Goal: Register for event/course

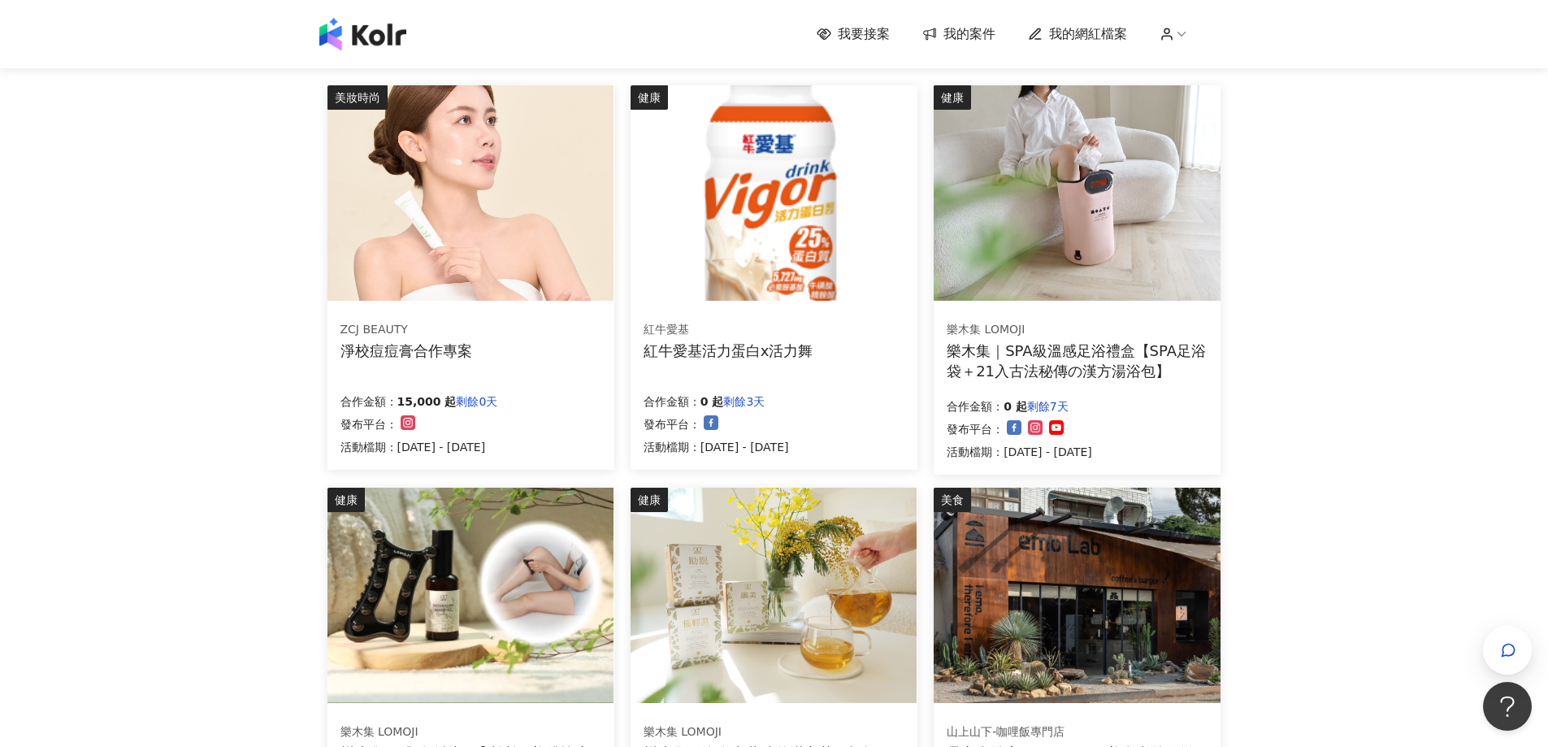
click at [554, 243] on img at bounding box center [471, 192] width 286 height 215
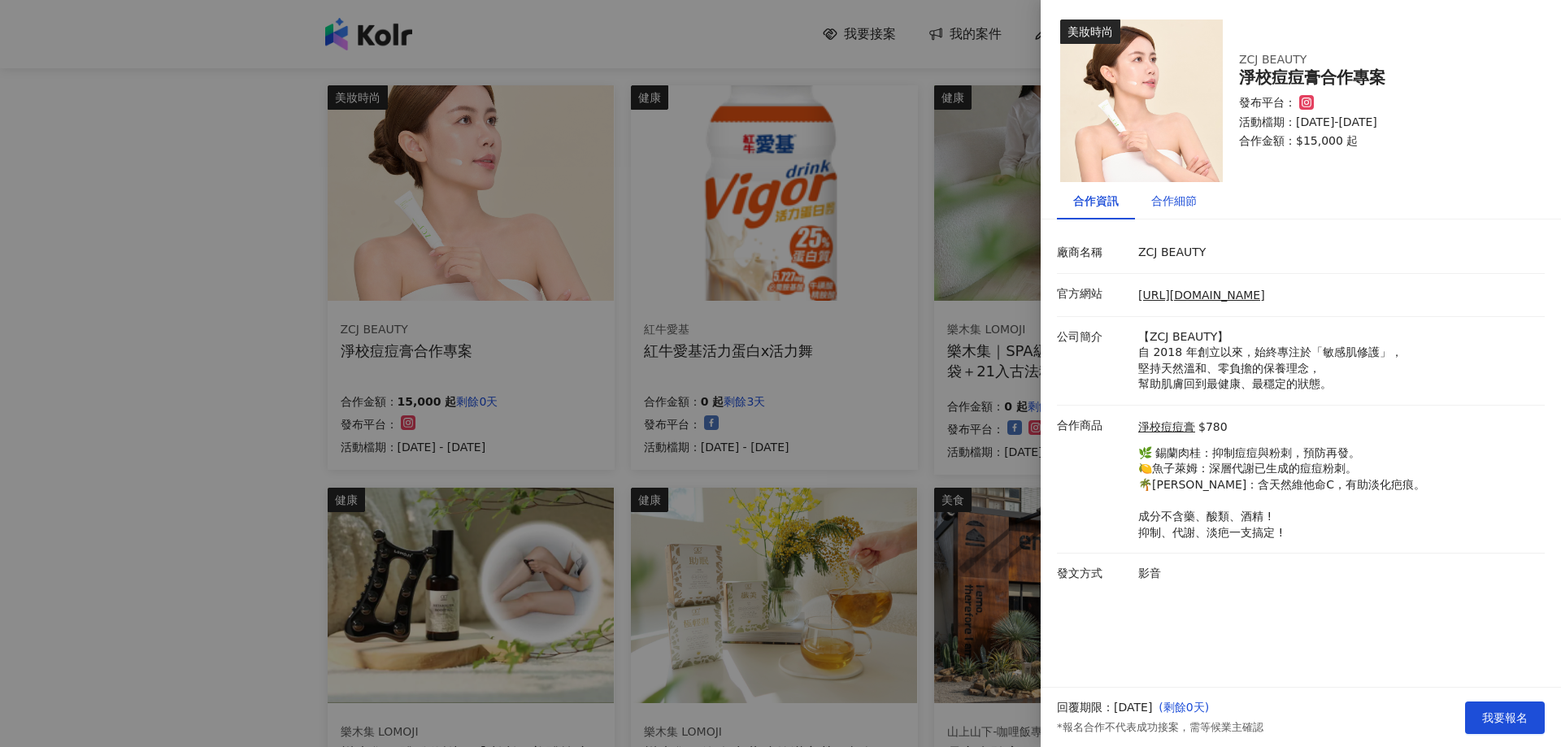
click at [1162, 204] on div "合作細節" at bounding box center [1174, 201] width 46 height 18
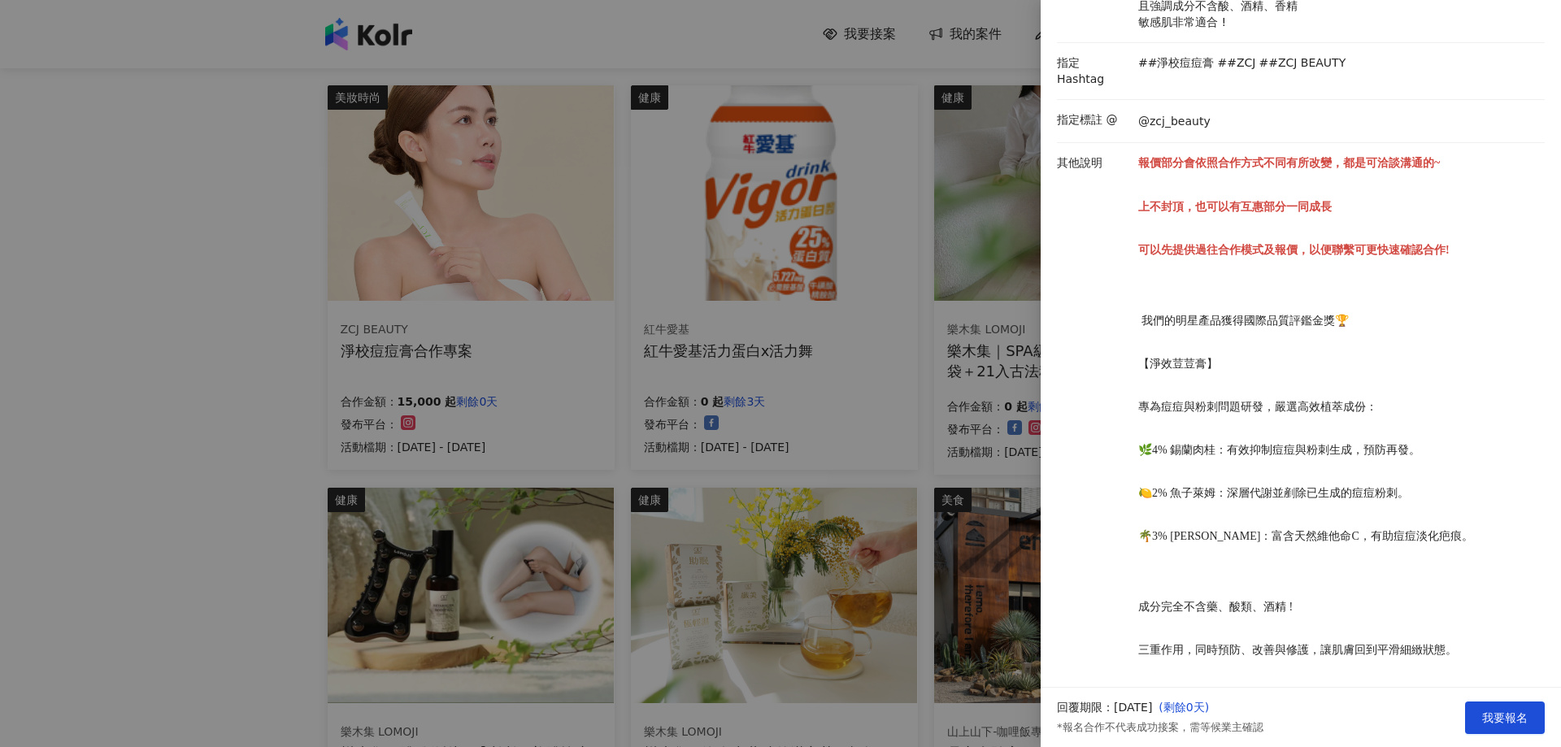
scroll to position [352, 0]
click at [921, 118] on div at bounding box center [780, 373] width 1561 height 747
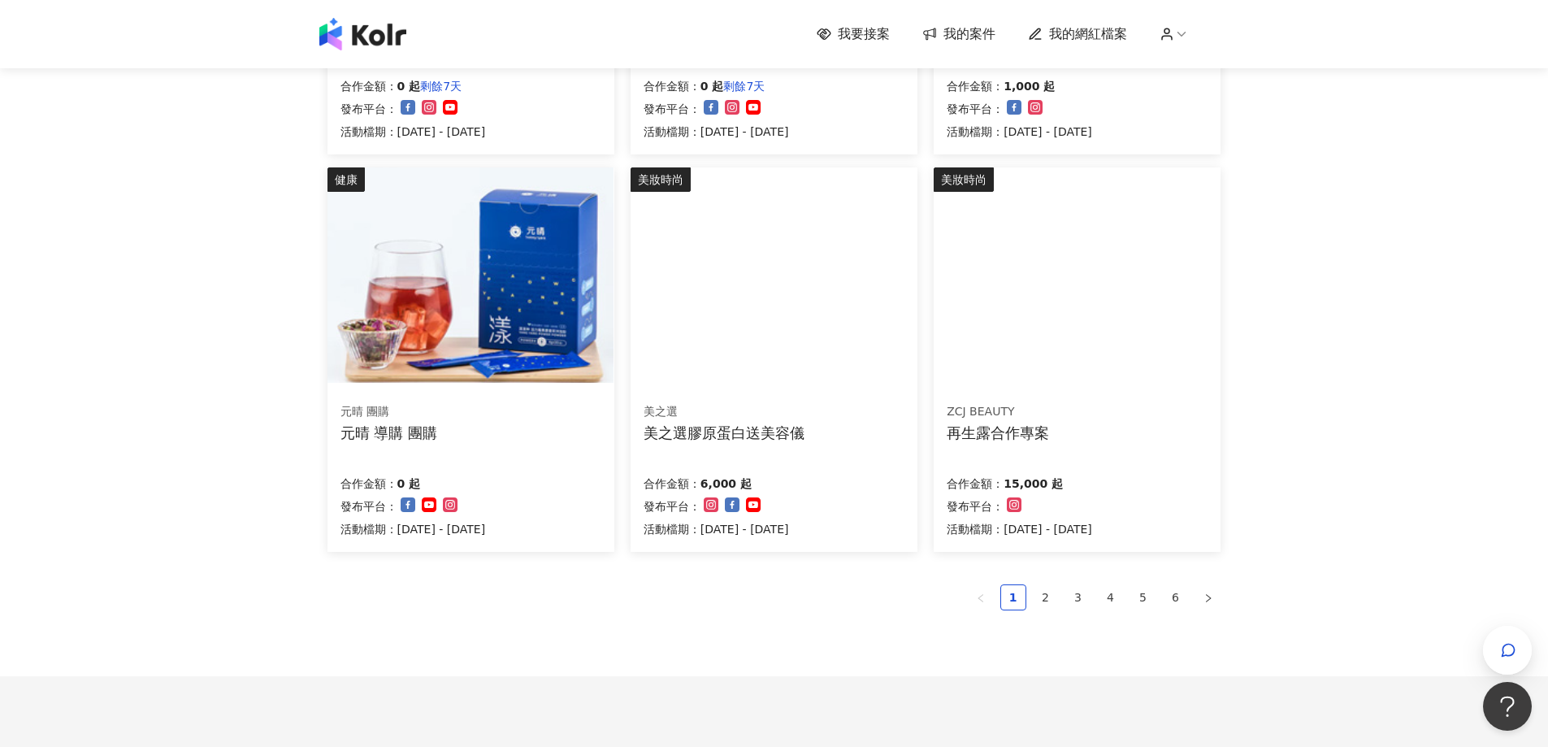
scroll to position [894, 0]
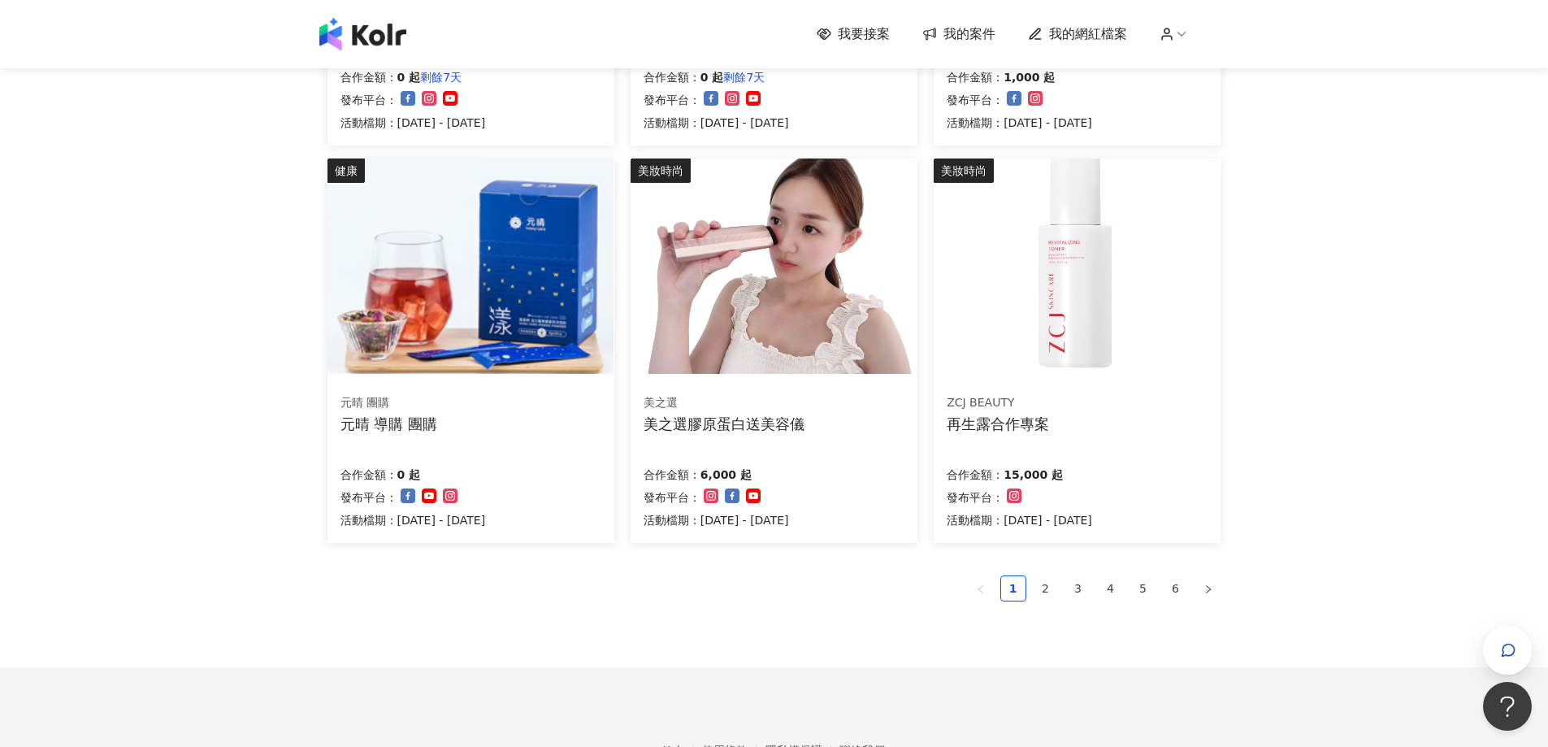
click at [858, 368] on img at bounding box center [774, 266] width 286 height 215
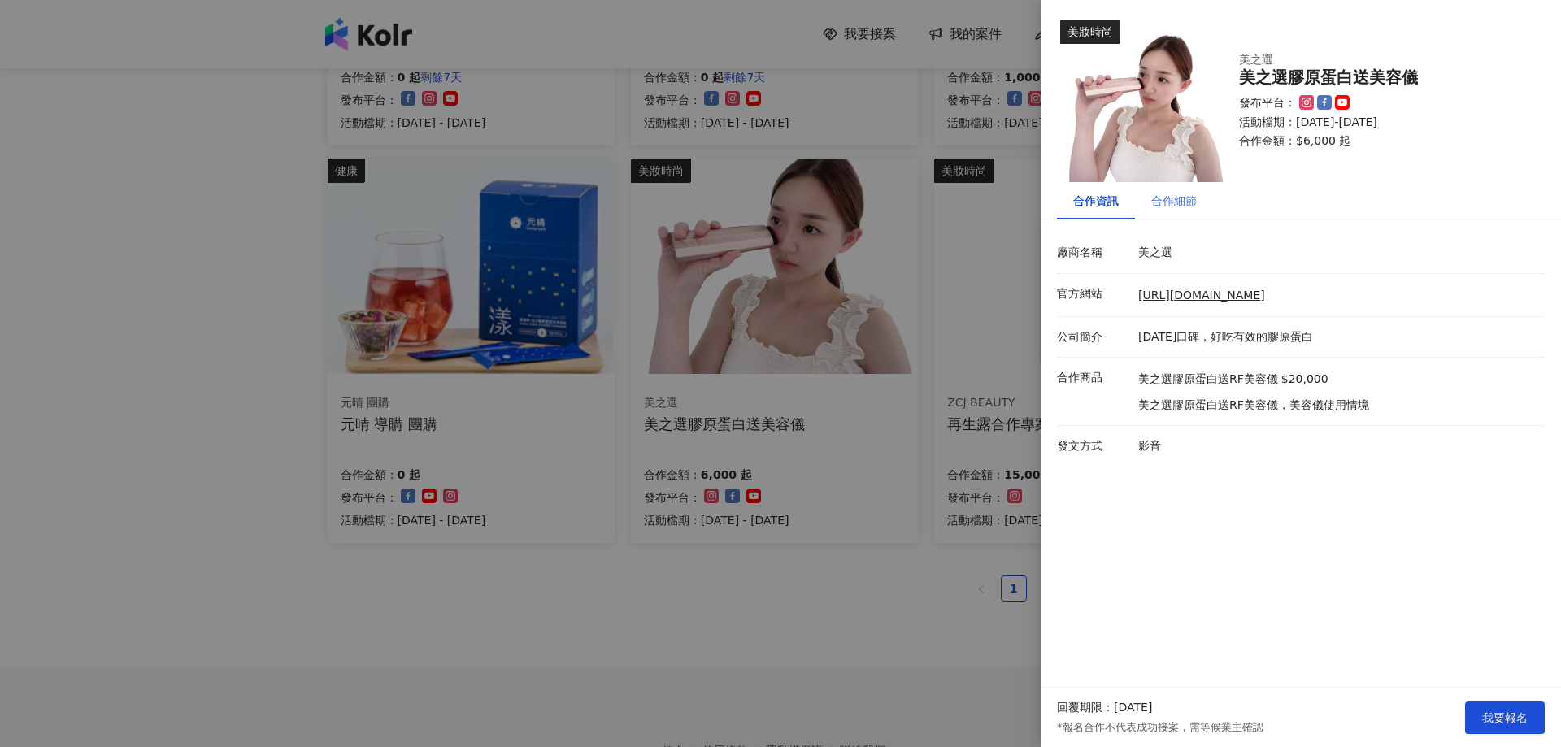
click at [1138, 198] on div "合作細節" at bounding box center [1174, 200] width 78 height 37
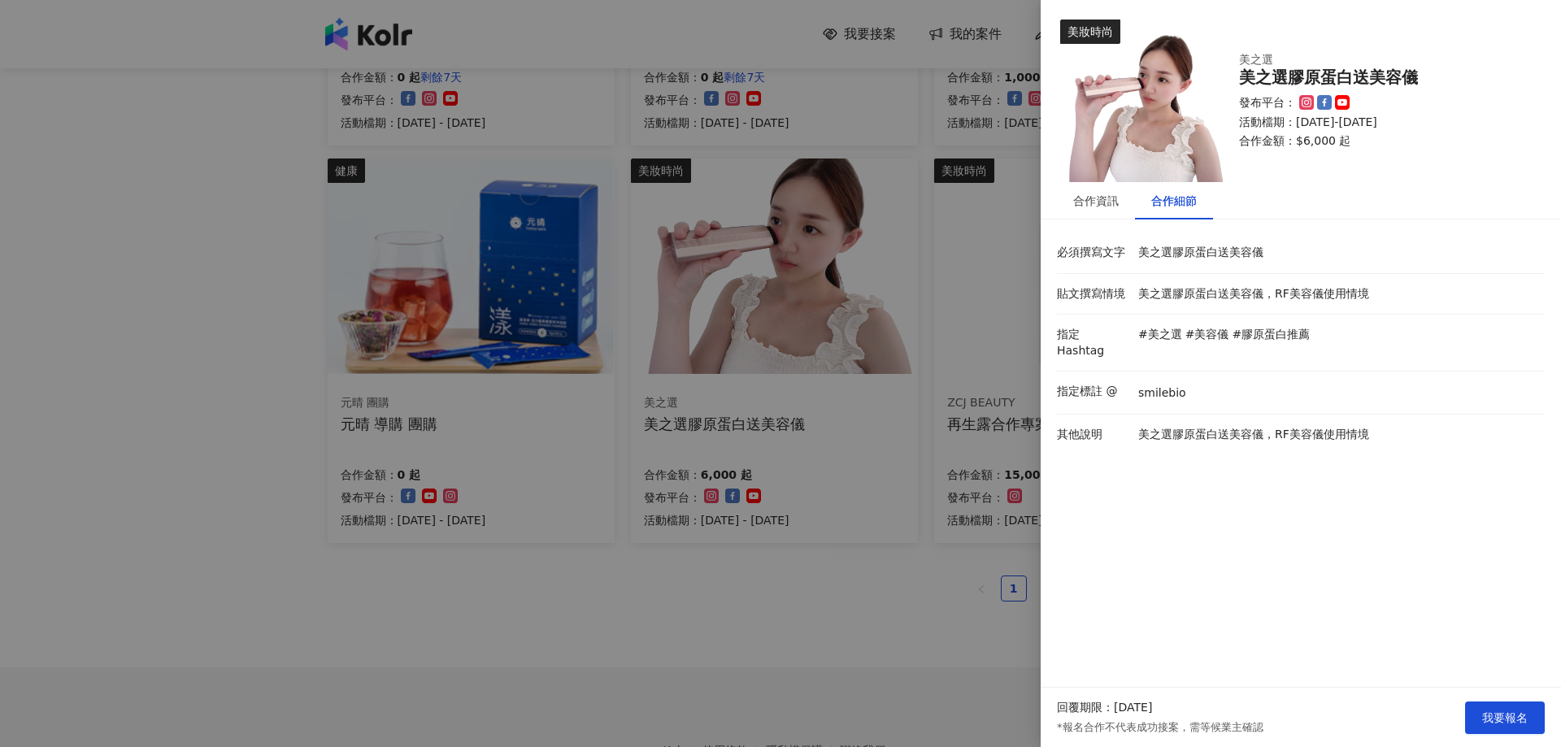
click at [884, 384] on div at bounding box center [780, 373] width 1561 height 747
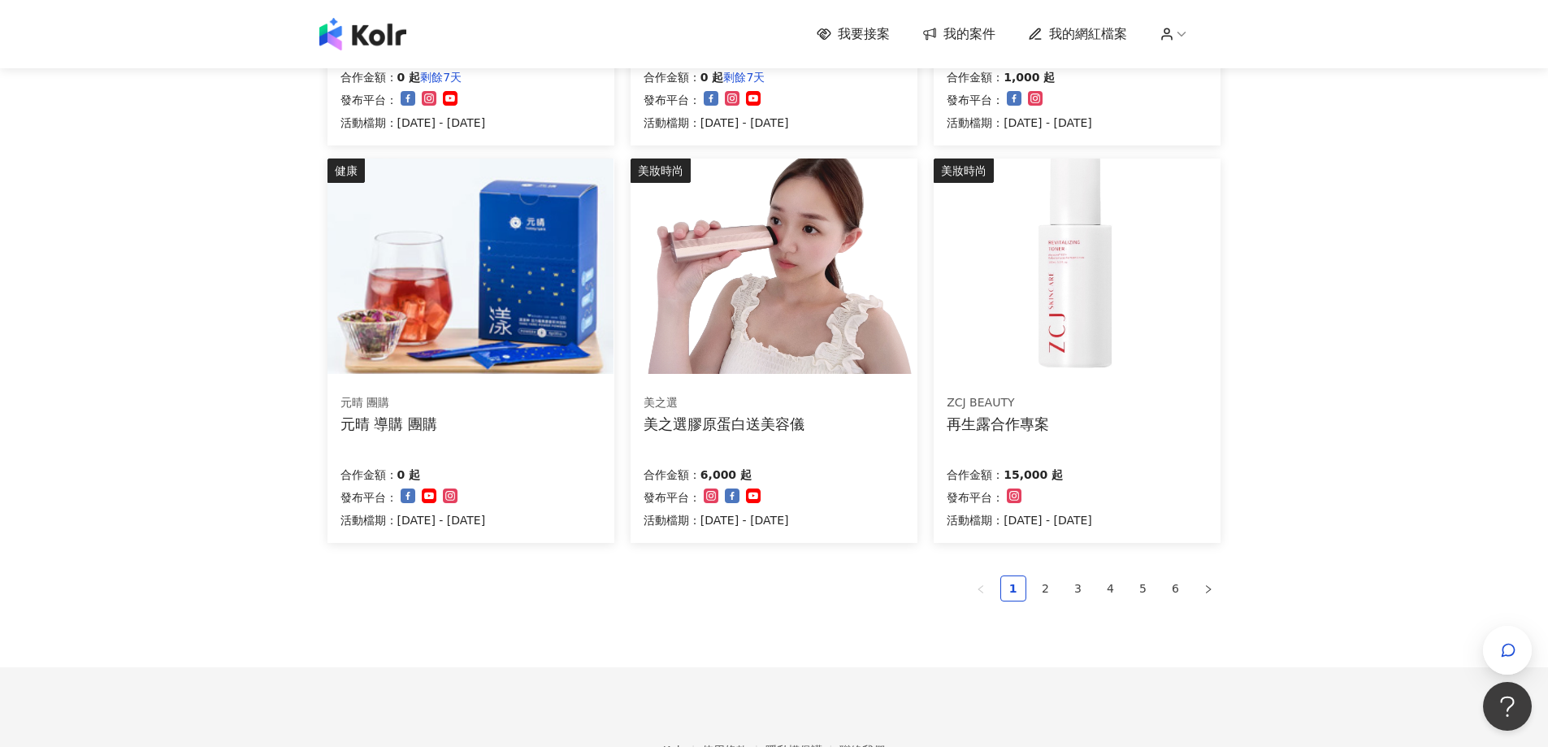
click at [1147, 458] on div "ZCJ BEAUTY 再生露合作專案 合作金額： 15,000 起 發布平台： 活動檔期：[DATE] - [DATE]" at bounding box center [1077, 461] width 287 height 163
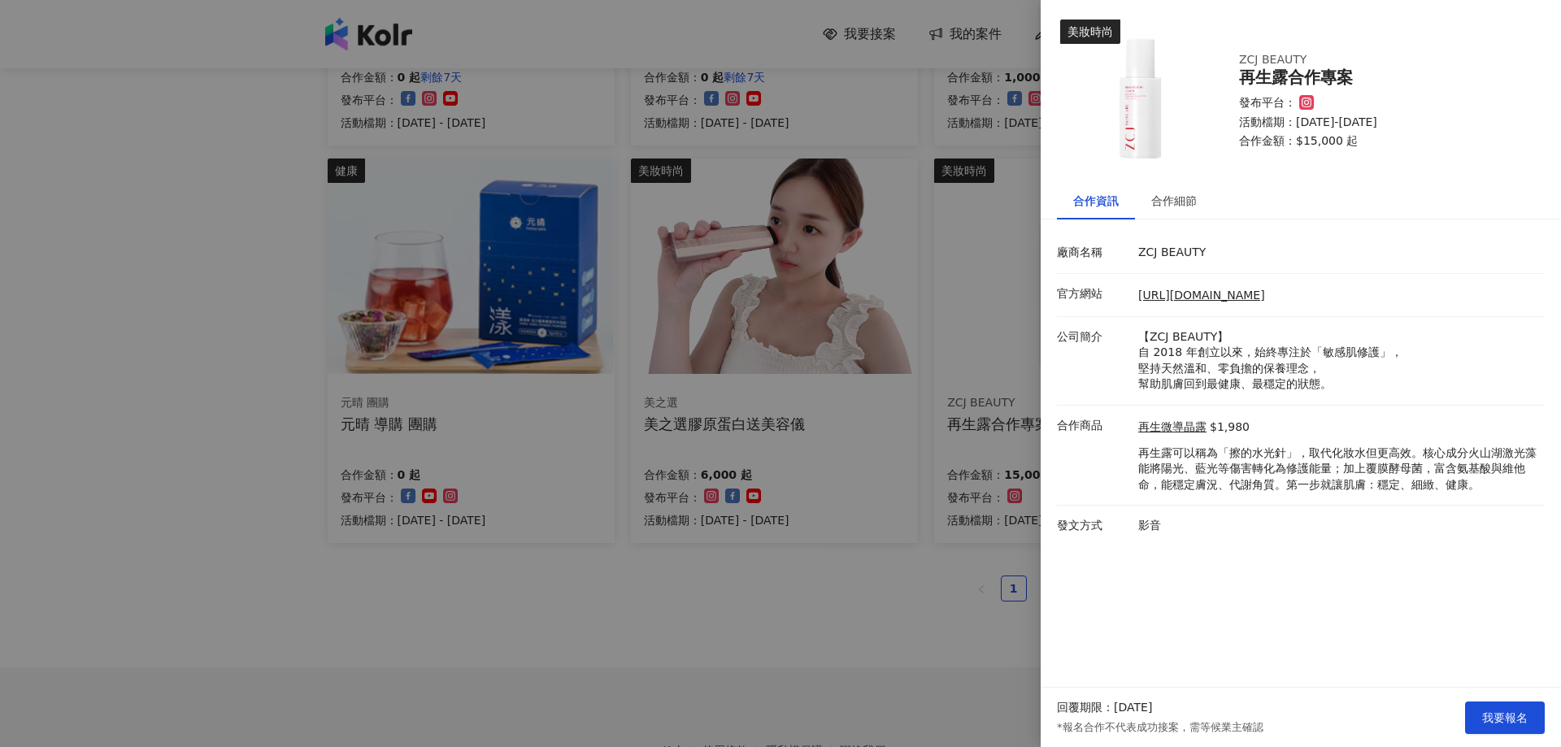
click at [888, 557] on div at bounding box center [780, 373] width 1561 height 747
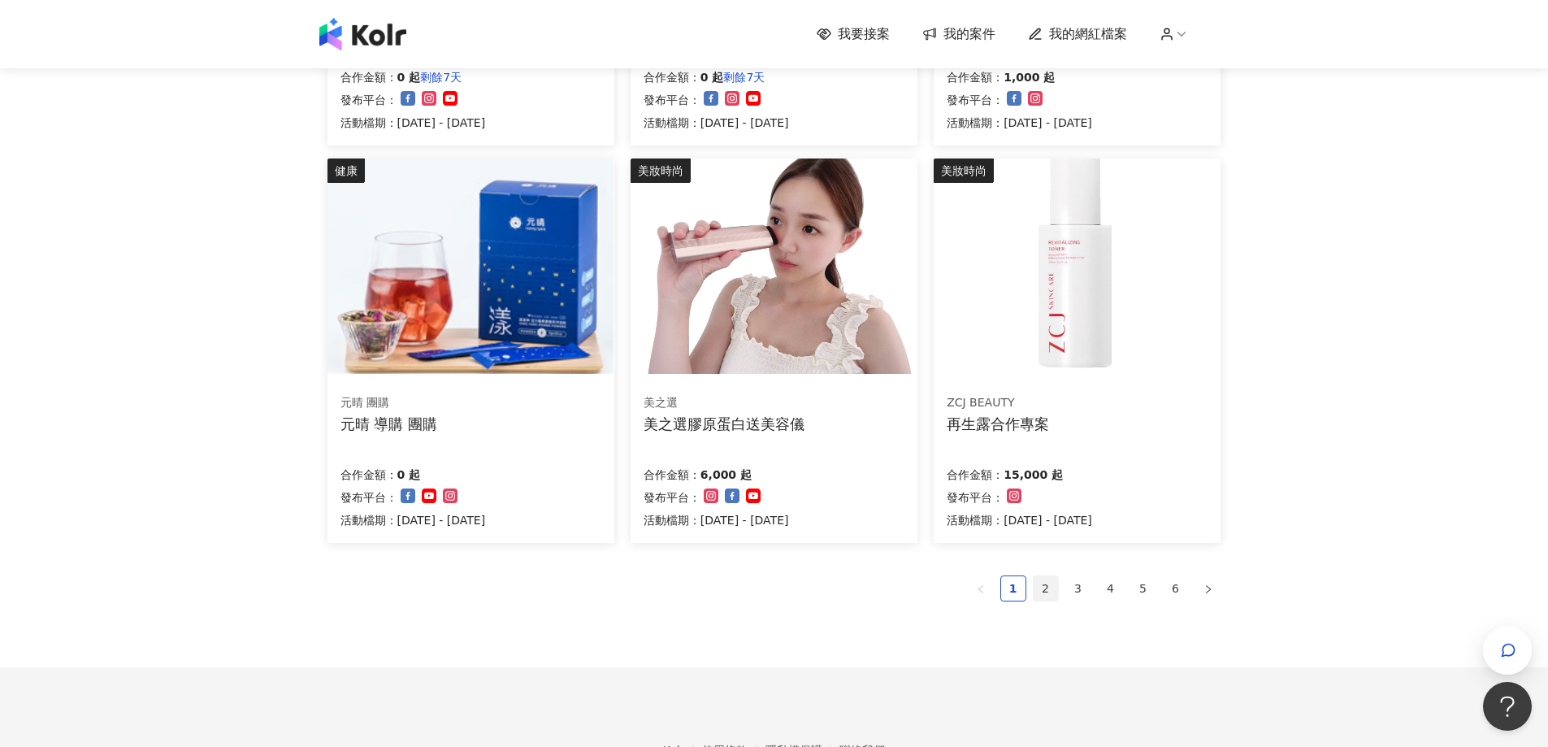
click at [1036, 587] on link "2" at bounding box center [1046, 588] width 24 height 24
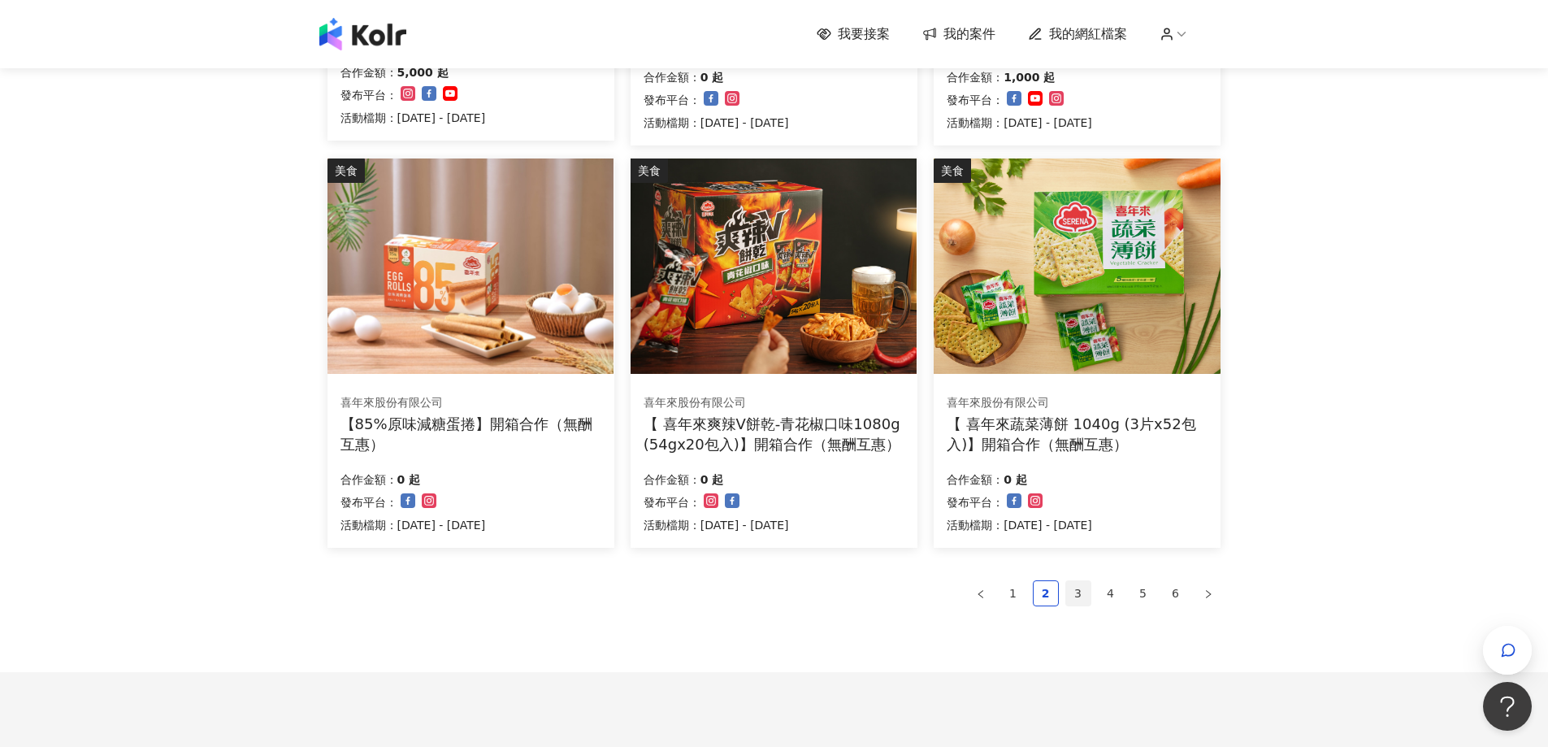
click at [1085, 594] on link "3" at bounding box center [1078, 593] width 24 height 24
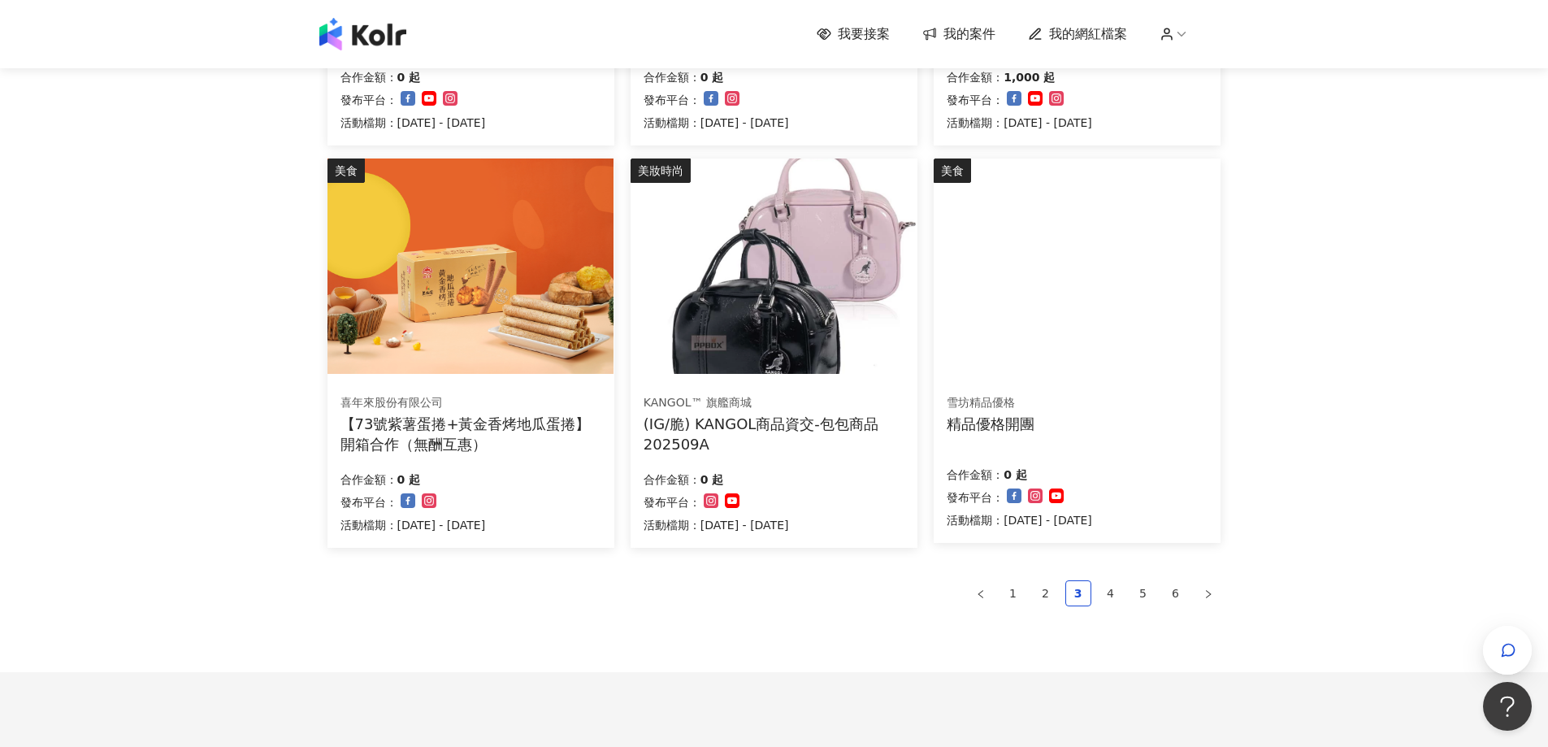
click at [769, 265] on img at bounding box center [774, 266] width 286 height 215
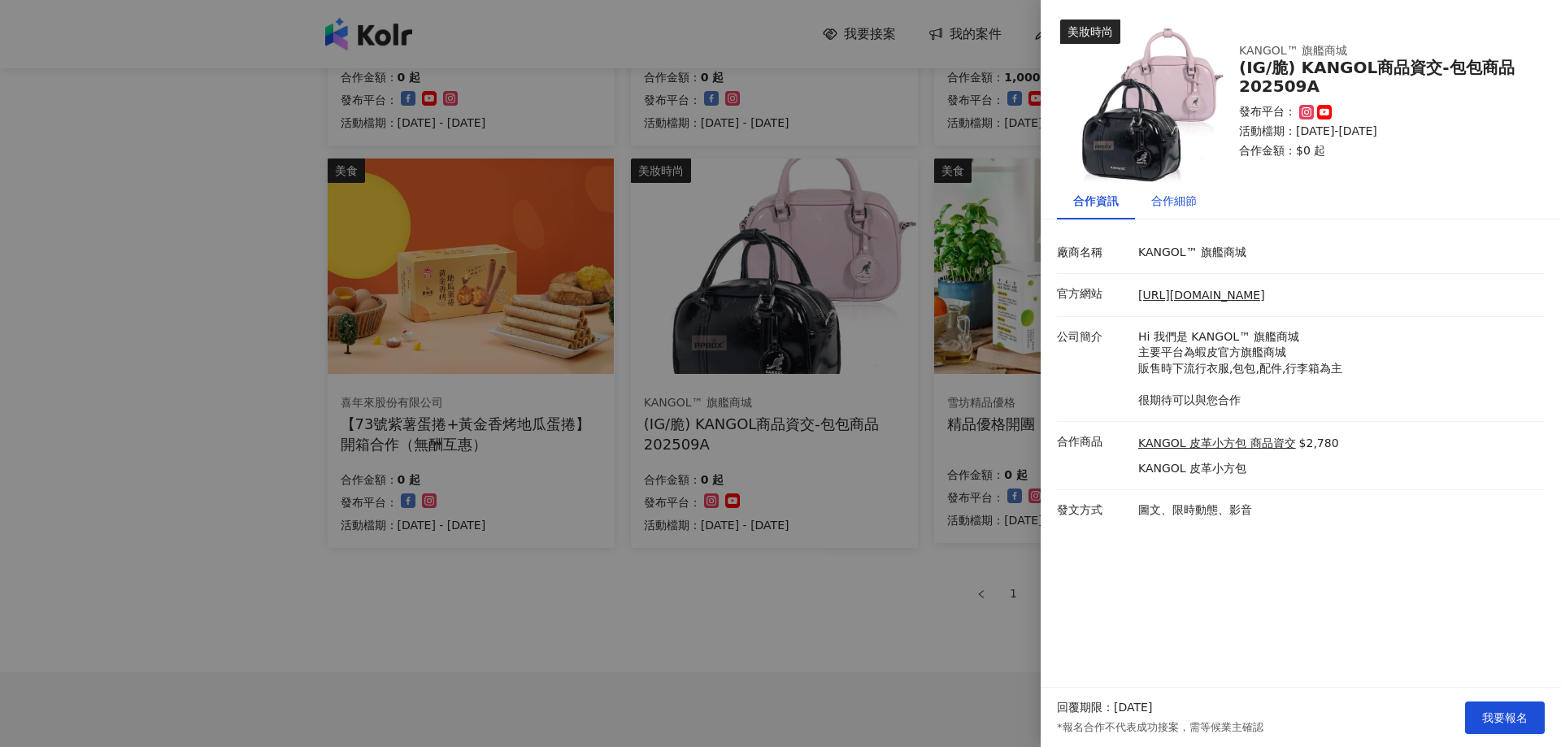
click at [1193, 193] on div "合作細節" at bounding box center [1174, 201] width 46 height 18
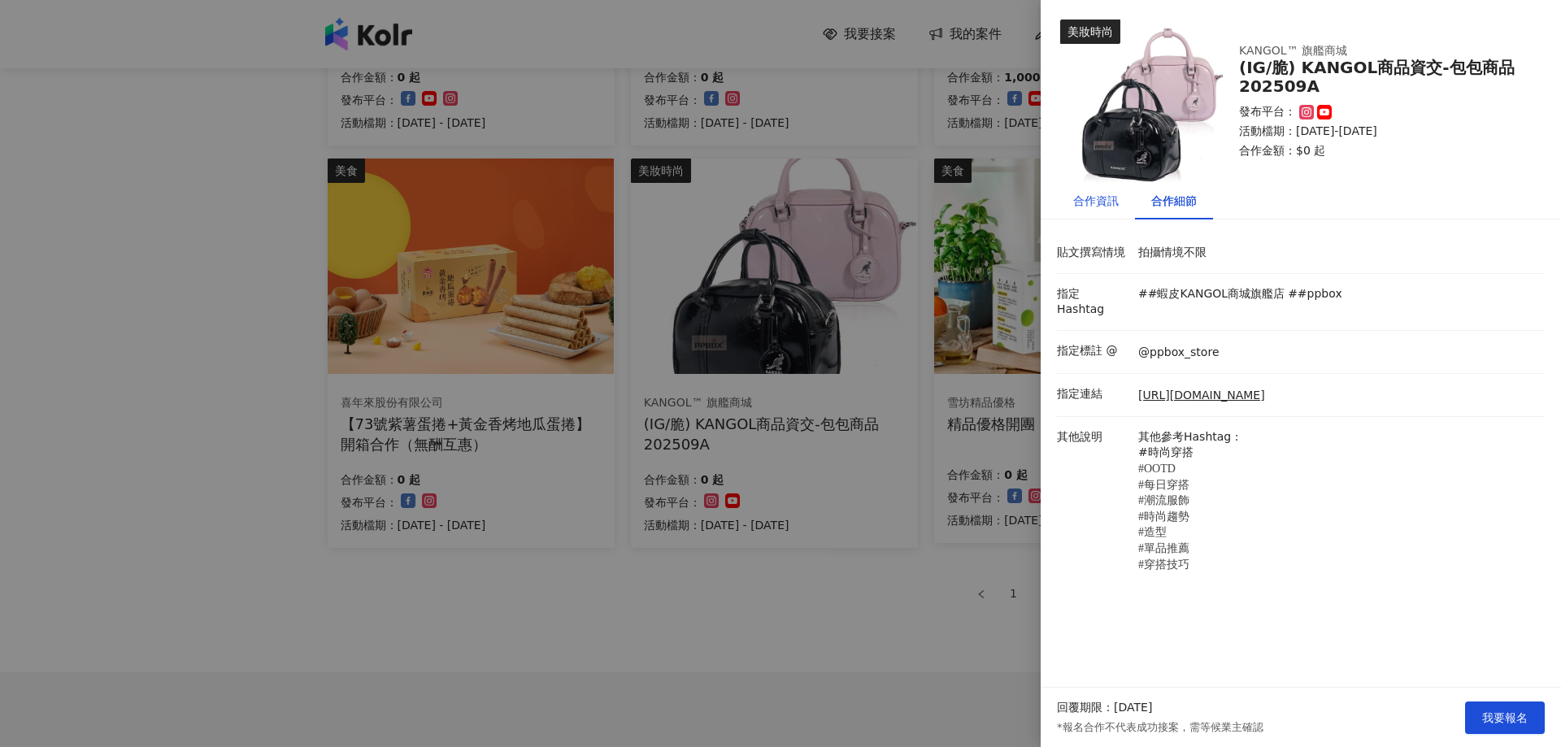
click at [1105, 192] on div "合作資訊" at bounding box center [1096, 201] width 46 height 18
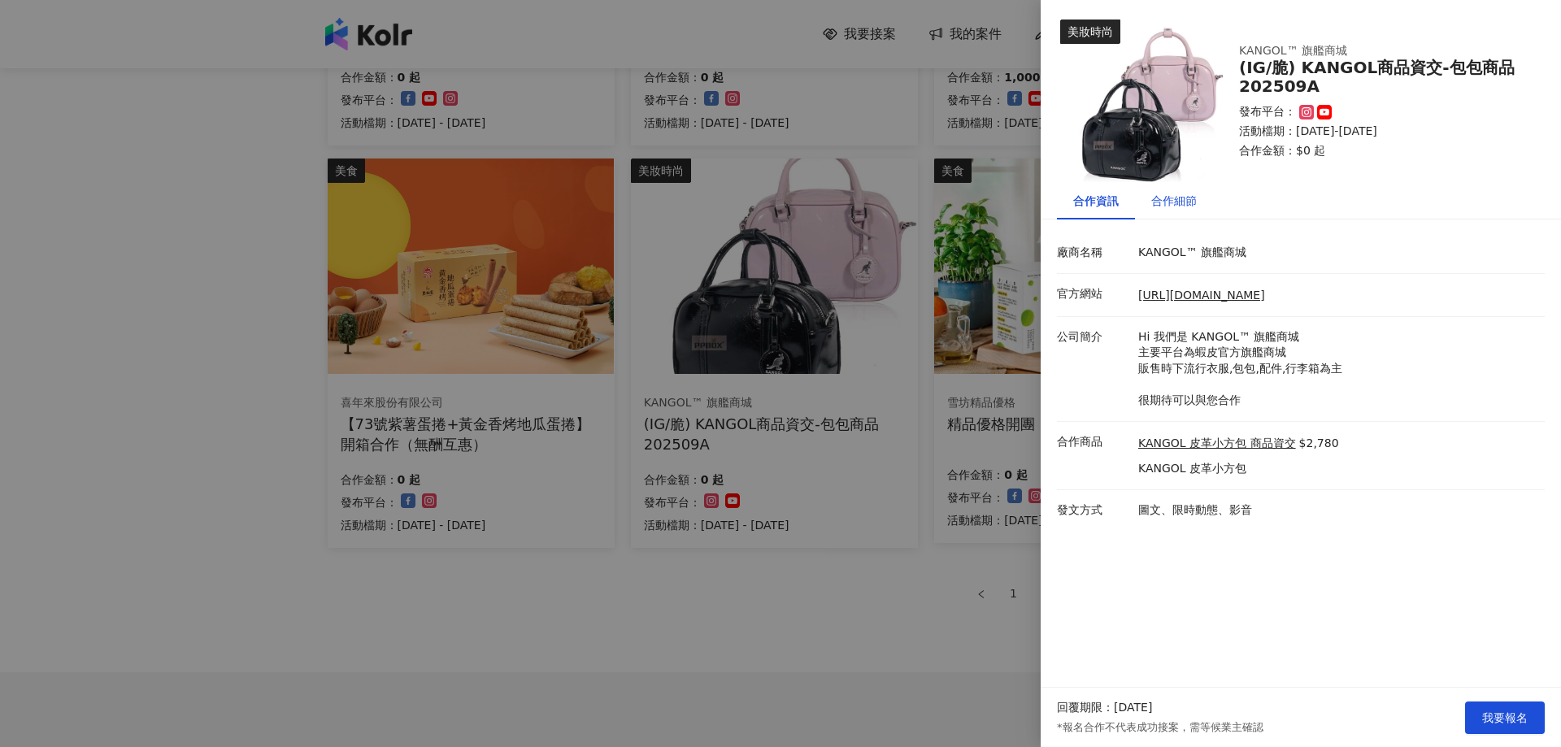
click at [1176, 198] on div "合作細節" at bounding box center [1174, 201] width 46 height 18
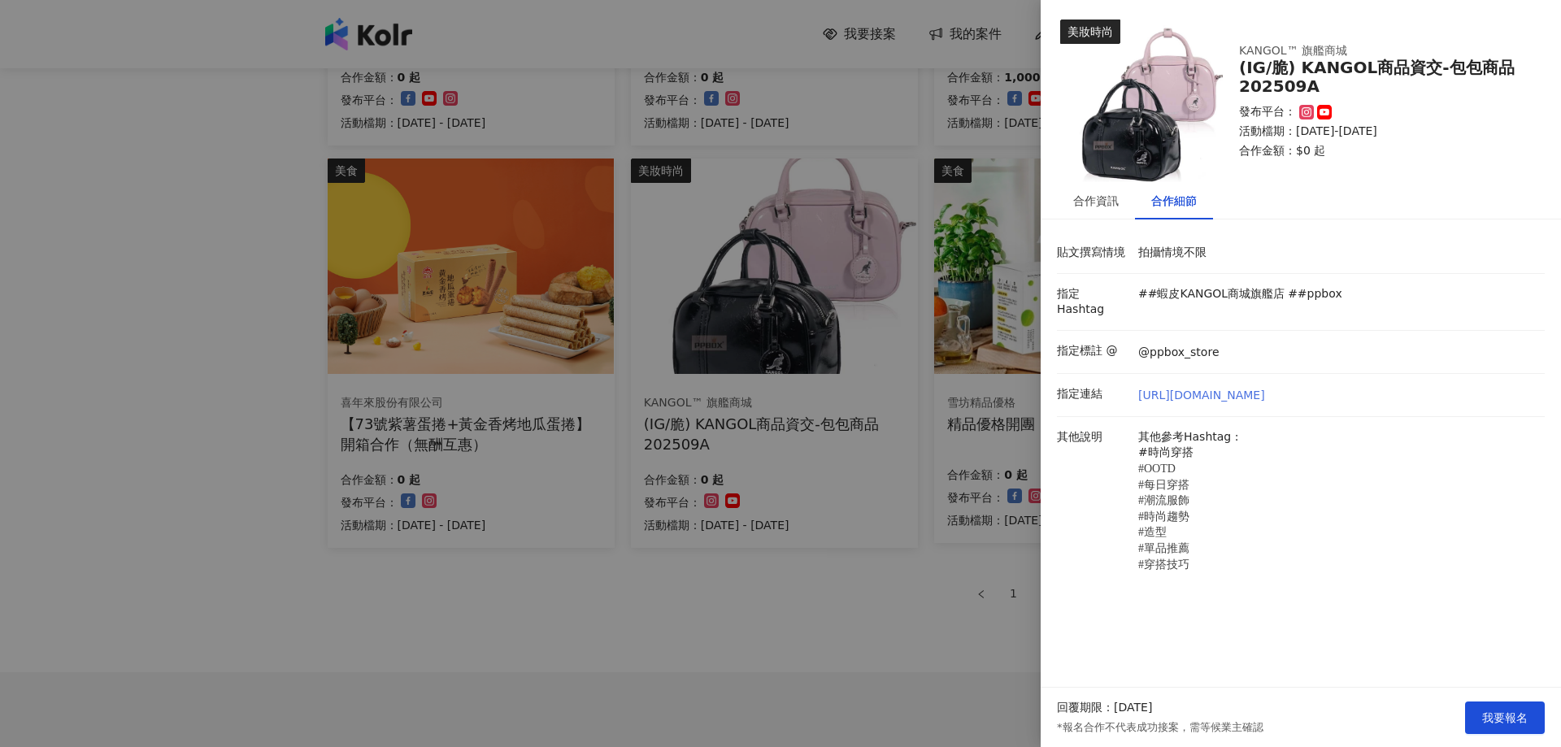
click at [1207, 388] on link "[URL][DOMAIN_NAME]" at bounding box center [1201, 396] width 127 height 16
click at [1082, 202] on div "合作資訊" at bounding box center [1096, 201] width 46 height 18
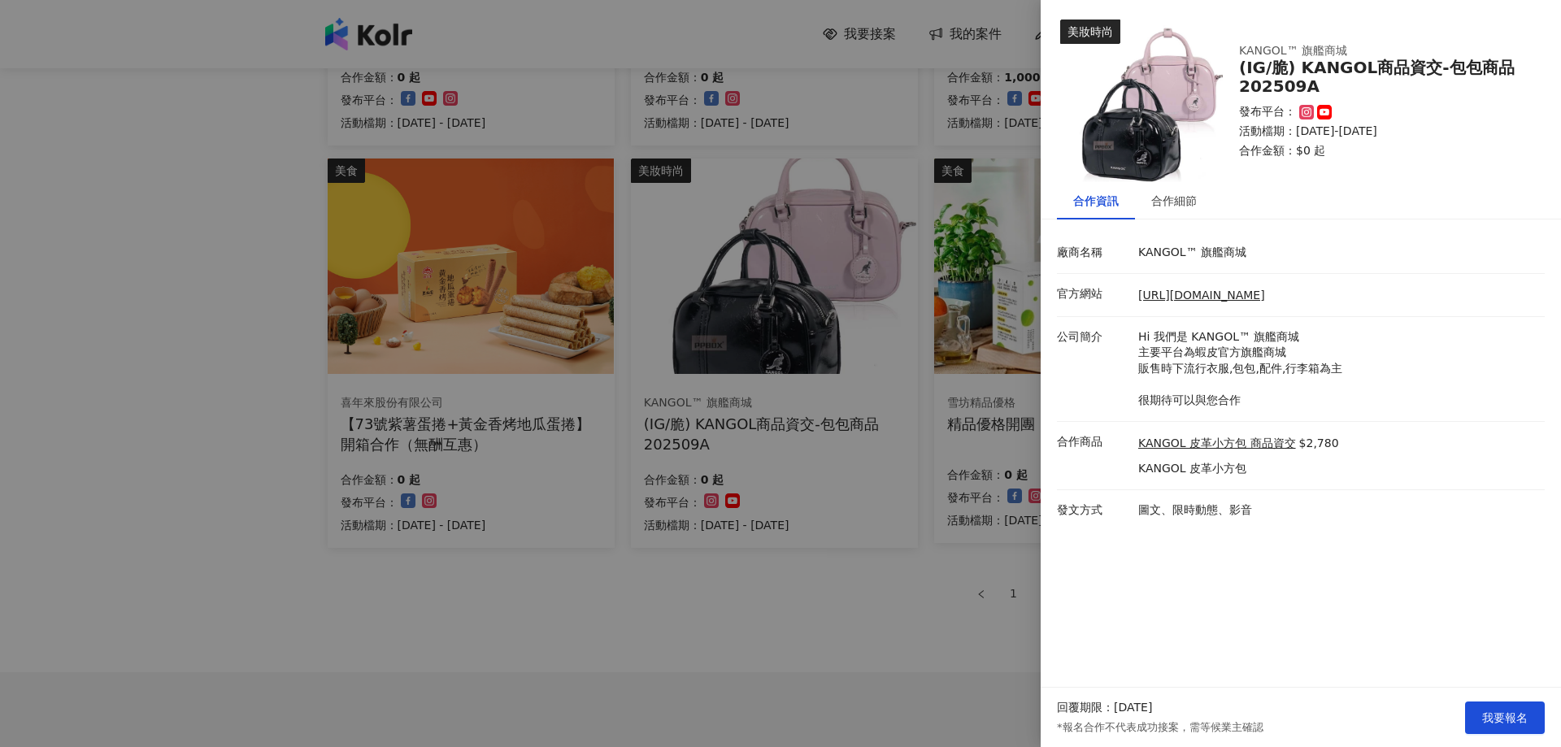
click at [1096, 198] on div "合作資訊" at bounding box center [1096, 201] width 46 height 18
click at [1518, 706] on button "我要報名" at bounding box center [1505, 717] width 80 height 33
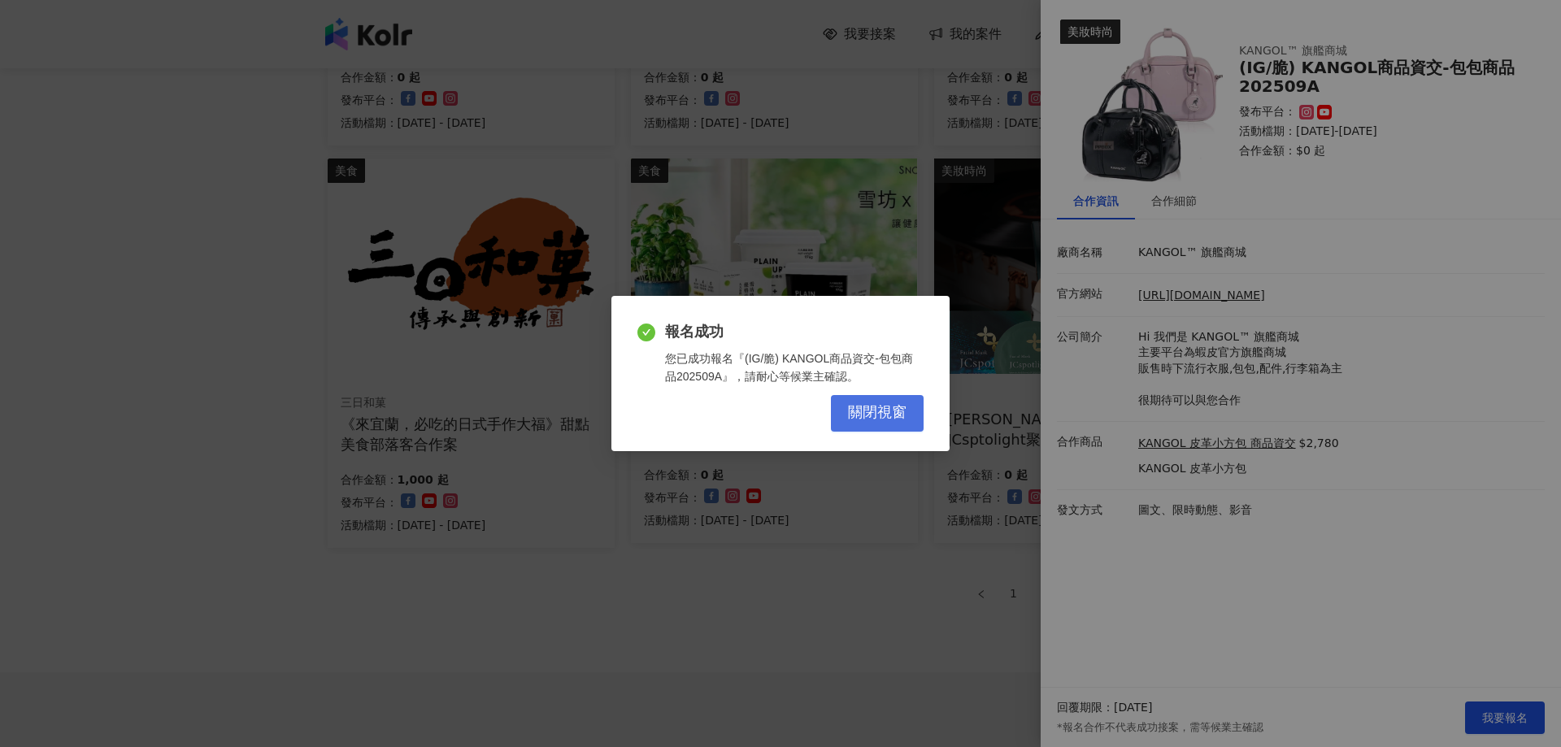
click at [867, 401] on button "關閉視窗" at bounding box center [877, 413] width 93 height 37
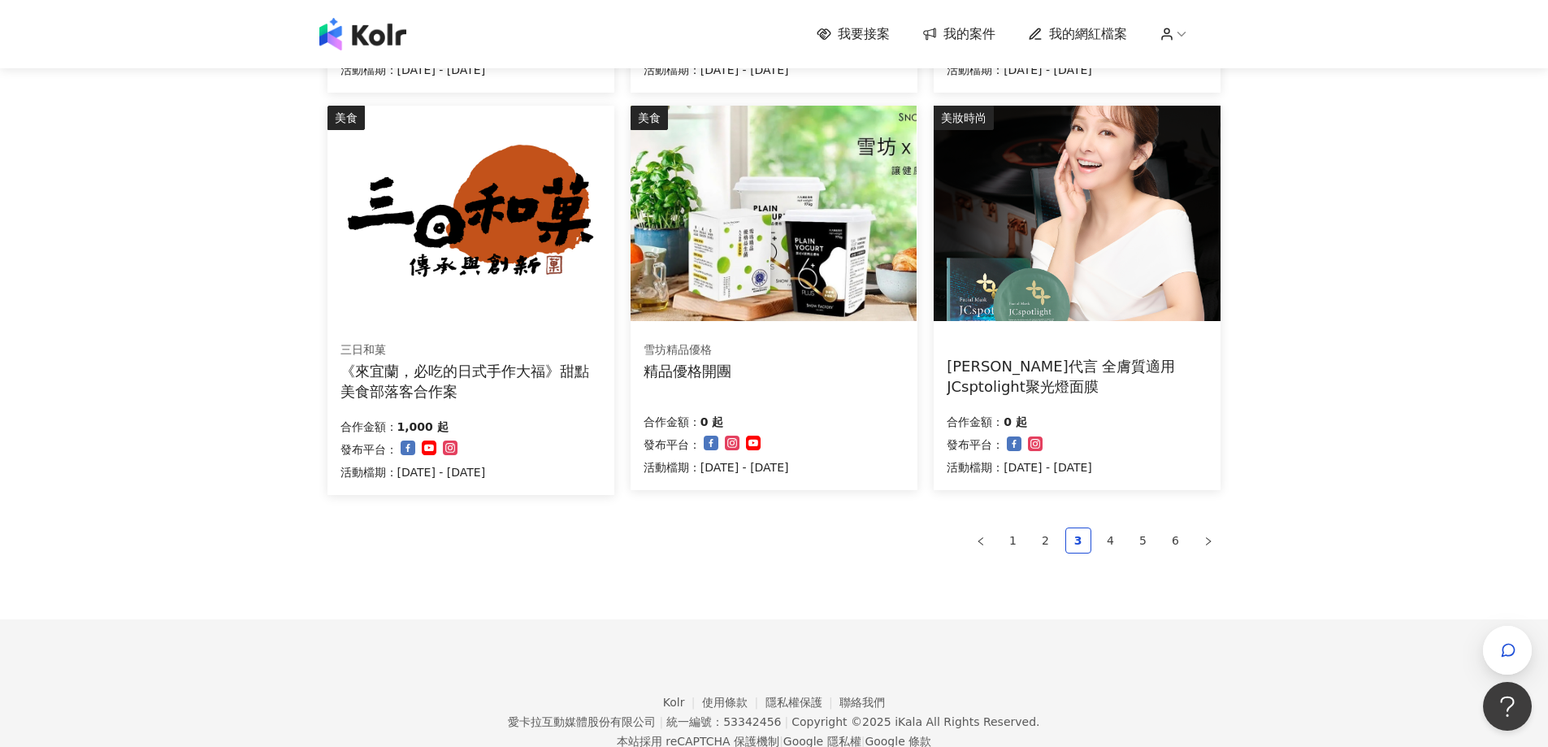
scroll to position [975, 0]
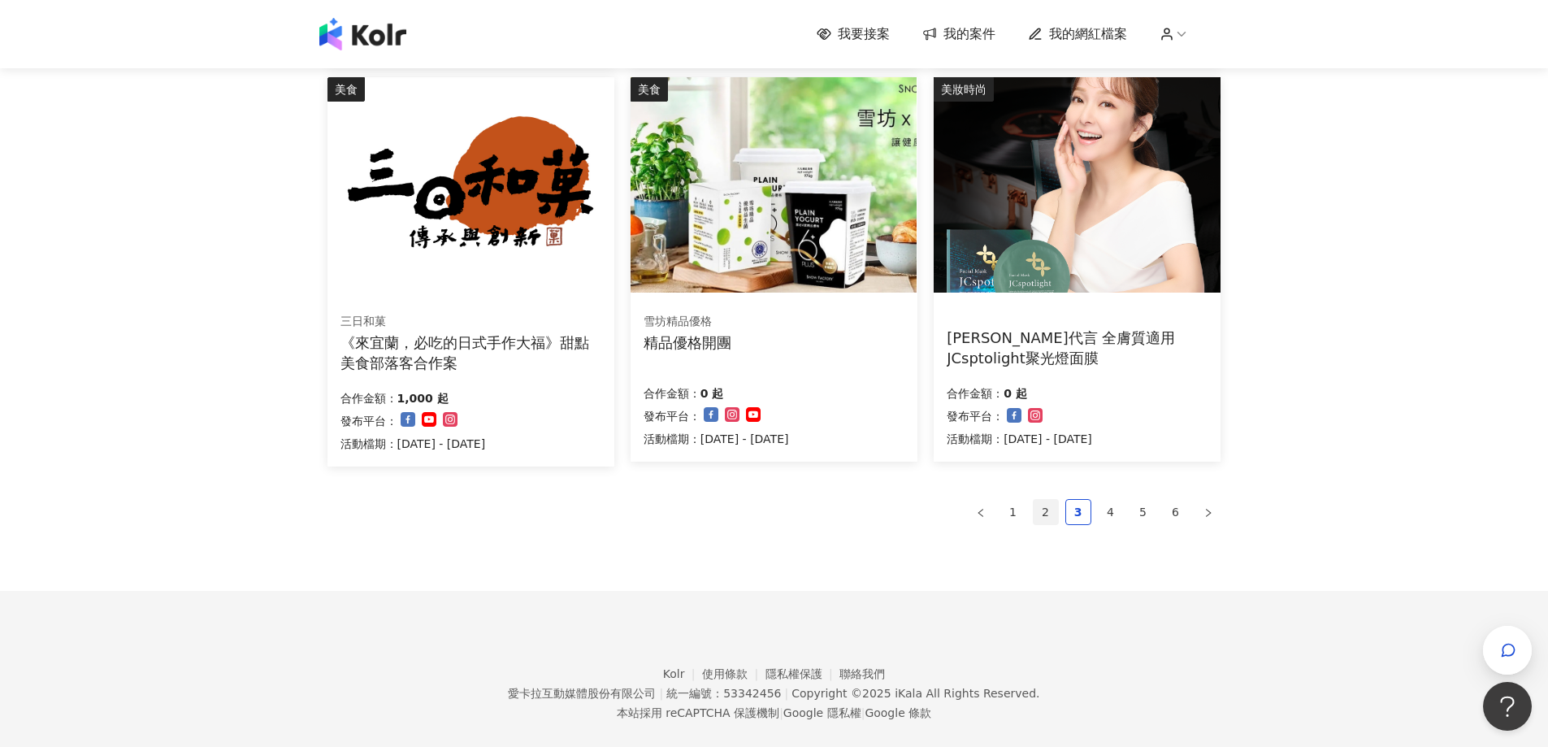
click at [1044, 511] on link "2" at bounding box center [1046, 512] width 24 height 24
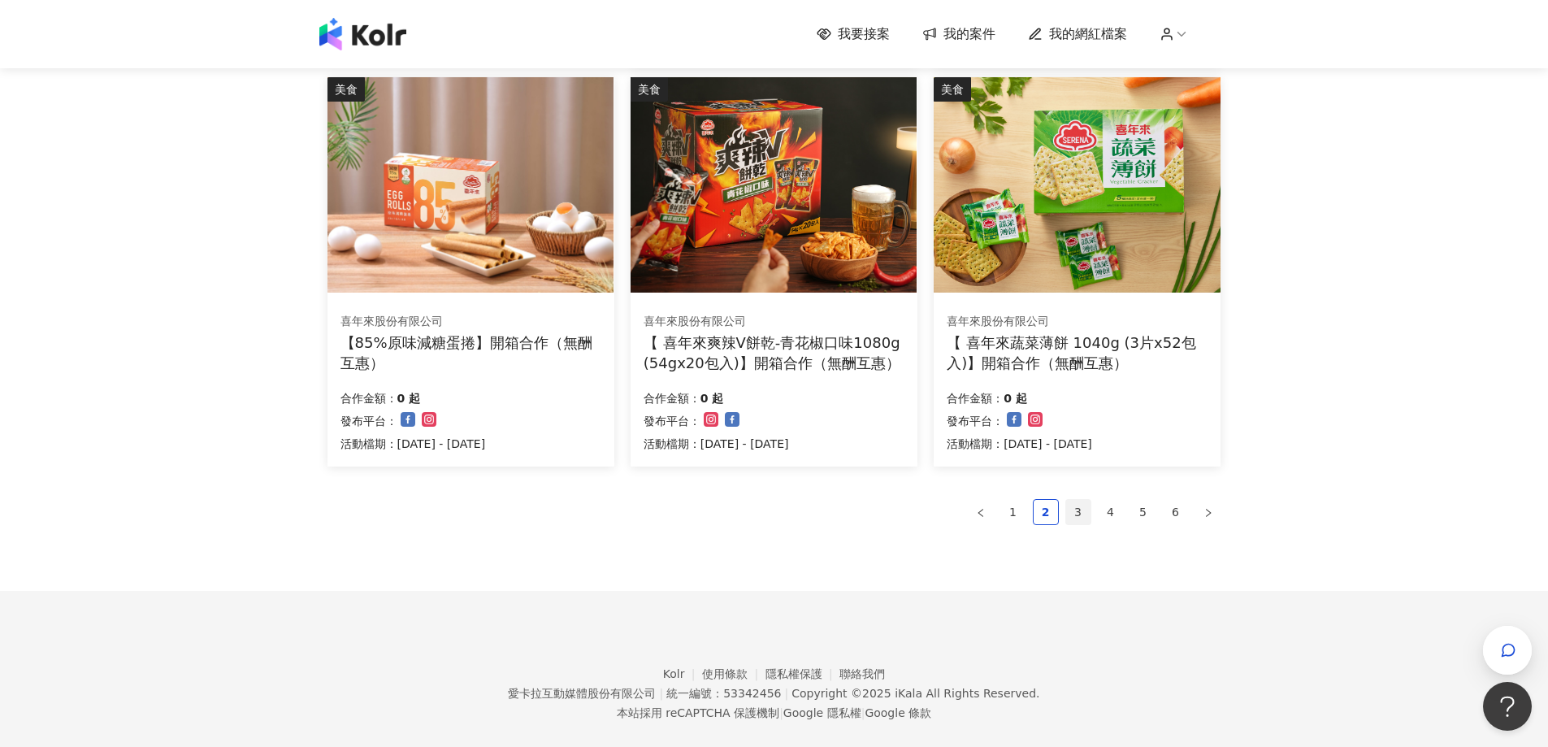
click at [1078, 512] on link "3" at bounding box center [1078, 512] width 24 height 24
